Goal: Task Accomplishment & Management: Manage account settings

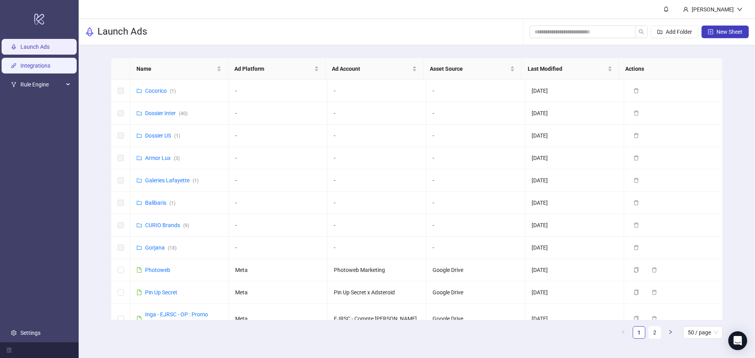
click at [38, 69] on link "Integrations" at bounding box center [35, 66] width 30 height 6
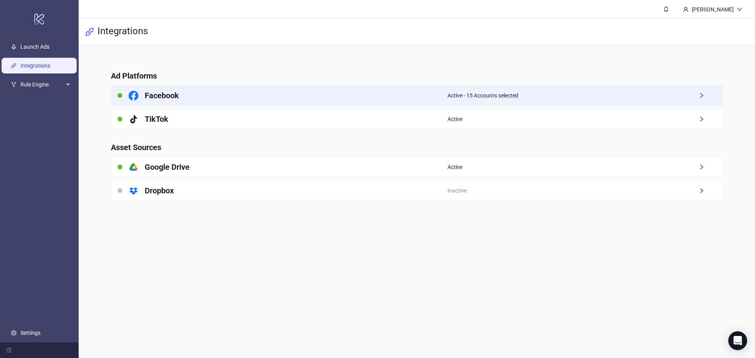
click at [465, 92] on span "Active - 15 Accounts selected" at bounding box center [483, 95] width 71 height 9
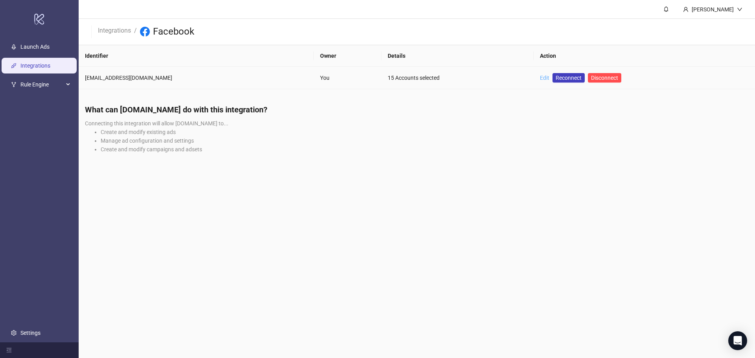
click at [540, 77] on link "Edit" at bounding box center [544, 78] width 9 height 6
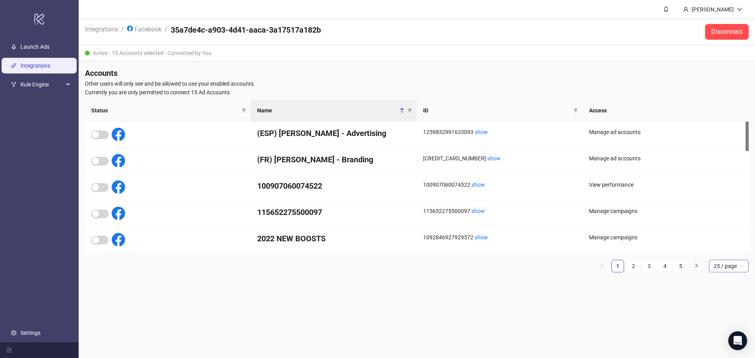
click at [715, 265] on span "25 / page" at bounding box center [729, 266] width 30 height 12
click at [721, 334] on div "100 / page" at bounding box center [728, 332] width 27 height 9
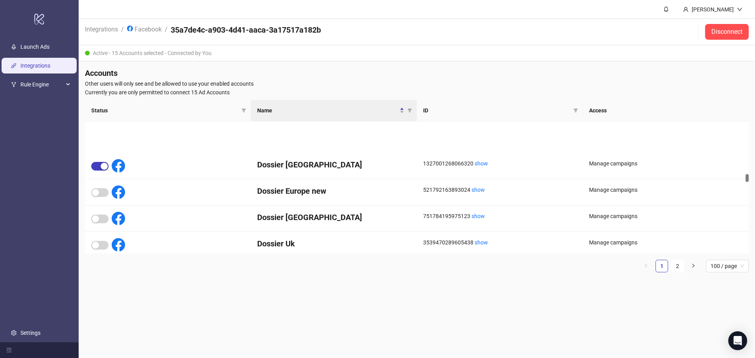
scroll to position [1062, 0]
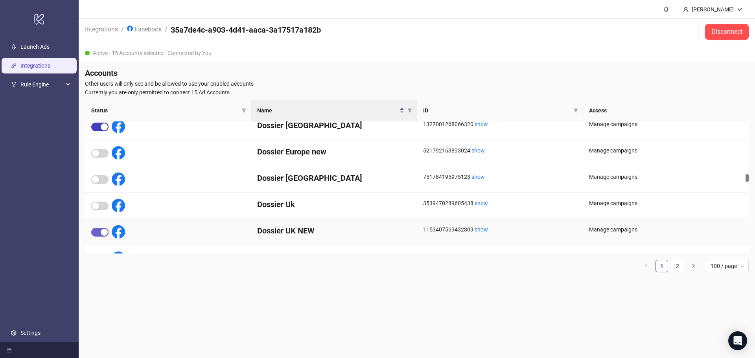
click at [99, 233] on span "button" at bounding box center [99, 232] width 17 height 9
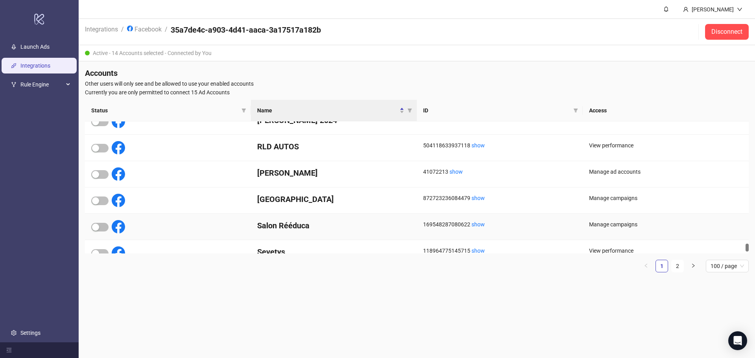
scroll to position [2512, 0]
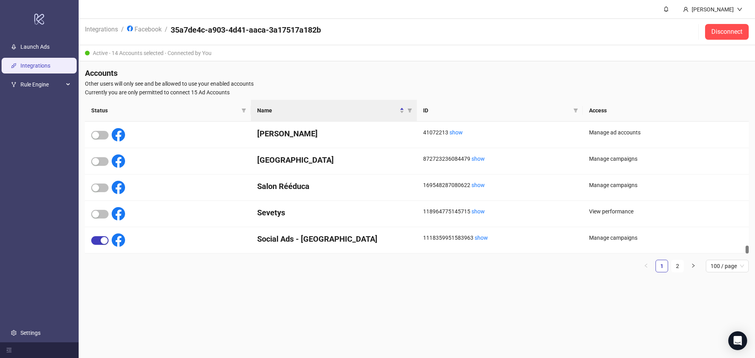
drag, startPoint x: 680, startPoint y: 265, endPoint x: 662, endPoint y: 260, distance: 19.0
click at [679, 265] on link "2" at bounding box center [678, 266] width 12 height 12
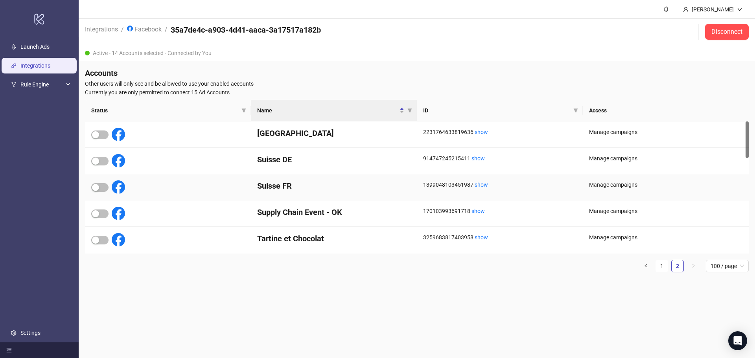
scroll to position [79, 0]
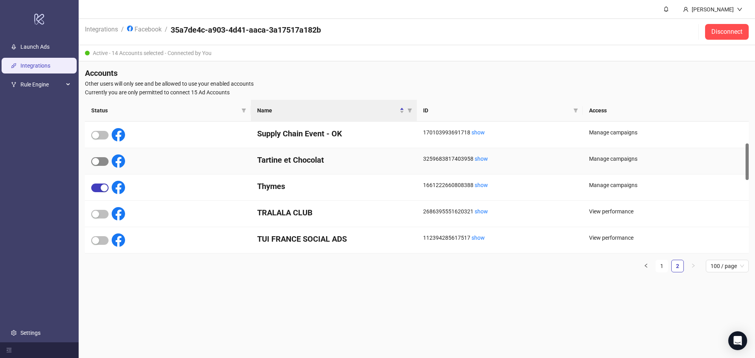
click at [102, 162] on span "button" at bounding box center [99, 161] width 17 height 9
